Goal: Communication & Community: Participate in discussion

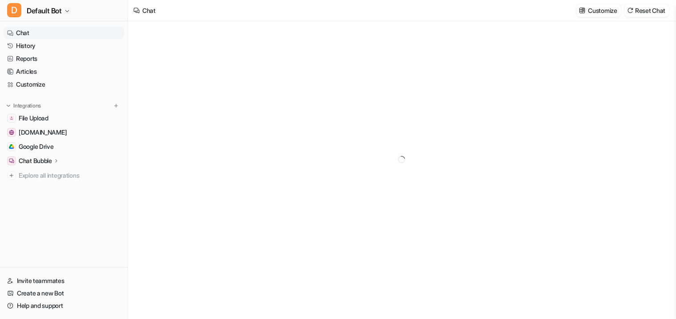
click at [74, 30] on link "Chat" at bounding box center [64, 33] width 120 height 12
click at [49, 12] on span "Default Bot" at bounding box center [44, 10] width 35 height 12
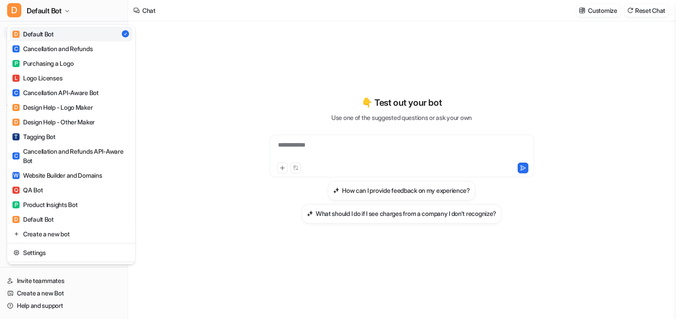
type textarea "**********"
